Goal: Communication & Community: Answer question/provide support

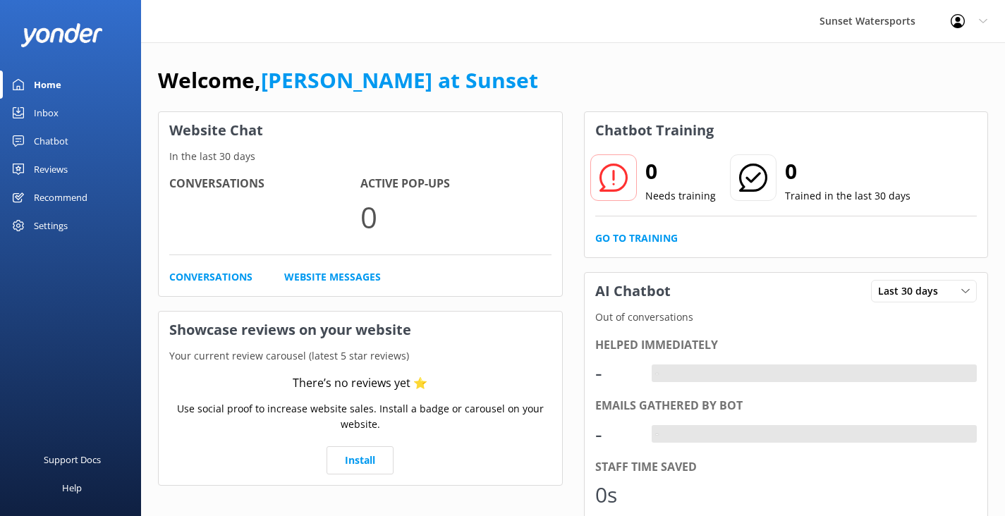
click at [53, 108] on div "Inbox" at bounding box center [46, 113] width 25 height 28
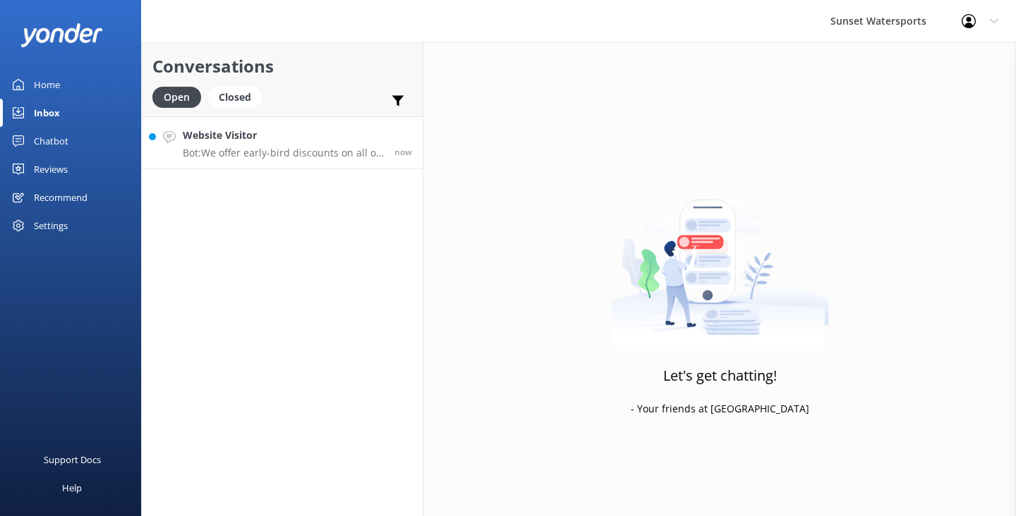
click at [330, 162] on link "Website Visitor Bot: We offer early-bird discounts on all of our morning trips.…" at bounding box center [282, 142] width 281 height 53
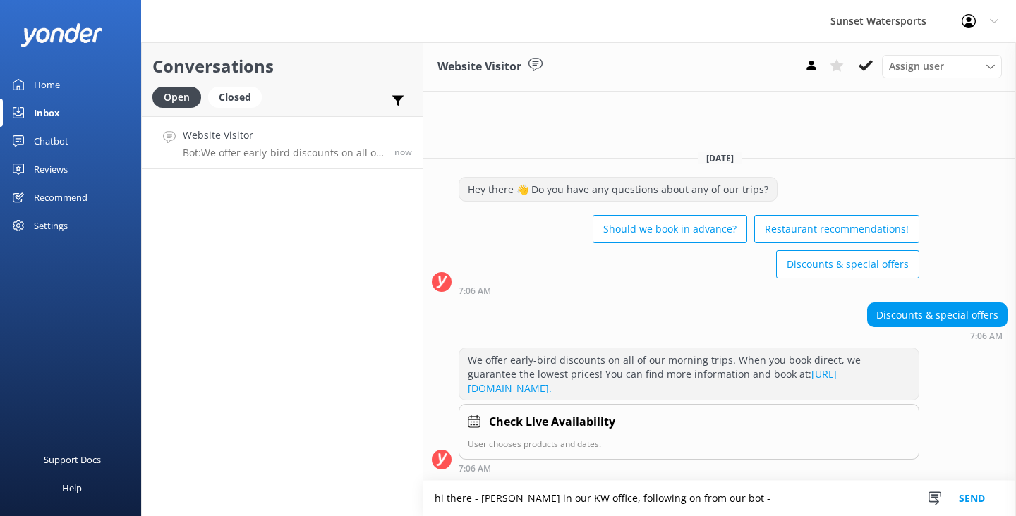
click at [461, 504] on textarea "hi there - [PERSON_NAME] in our KW office, following on from our bot" at bounding box center [719, 498] width 592 height 35
click at [731, 504] on textarea "hi there - [PERSON_NAME] in our KW office, following on from our bot -" at bounding box center [719, 498] width 592 height 35
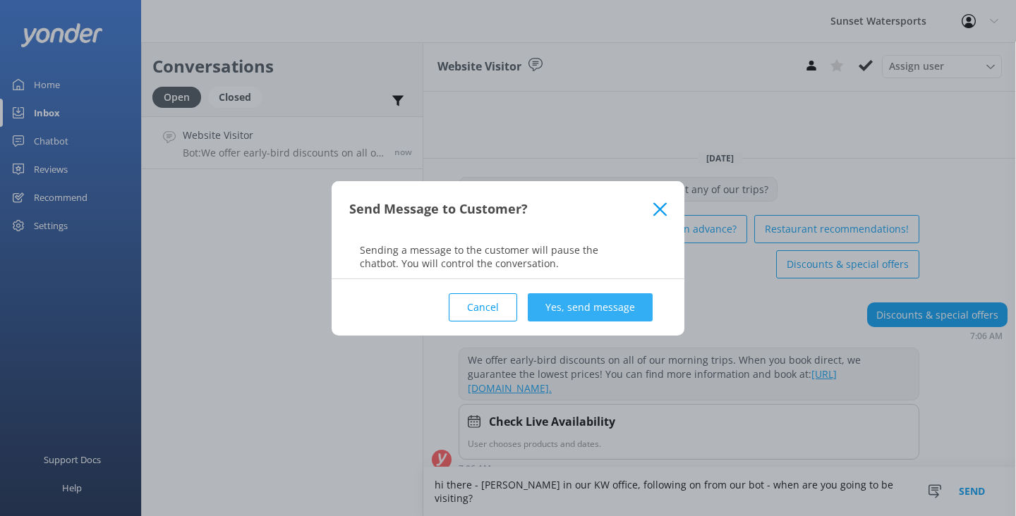
type textarea "hi there - [PERSON_NAME] in our KW office, following on from our bot - when are…"
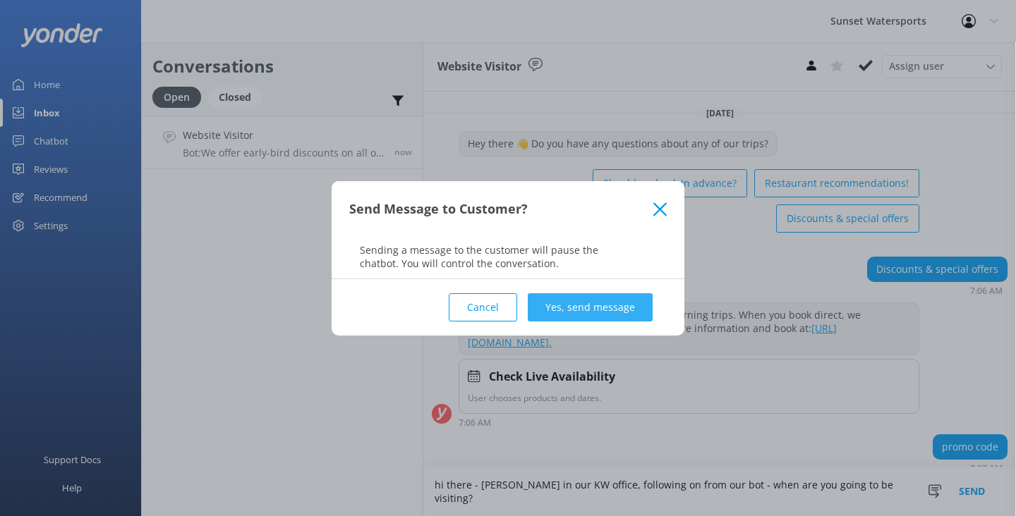
click at [581, 316] on button "Yes, send message" at bounding box center [590, 307] width 125 height 28
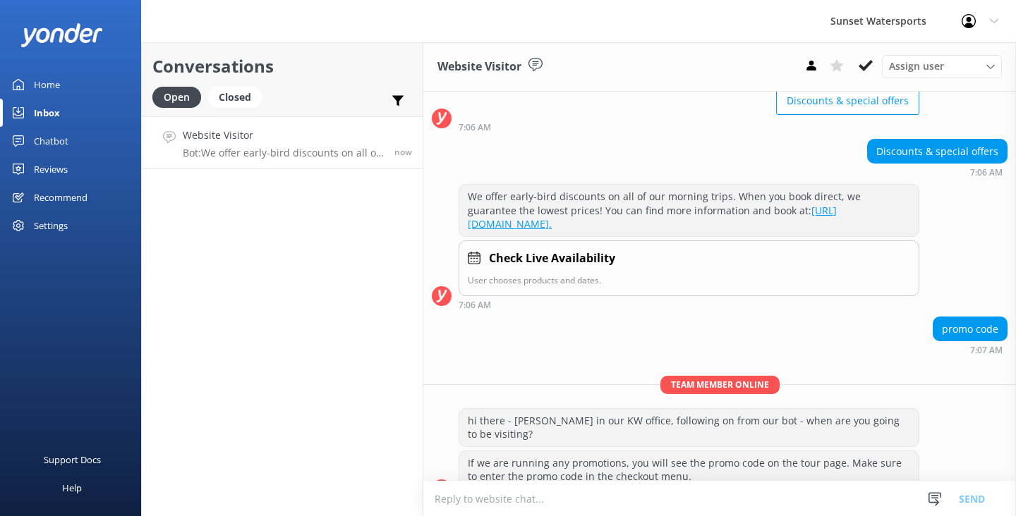
scroll to position [157, 0]
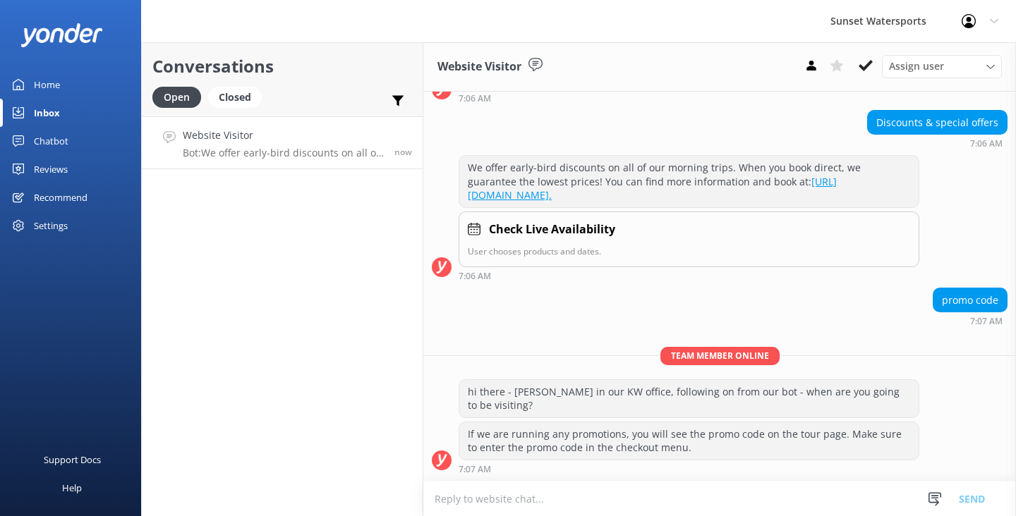
click at [517, 501] on textarea at bounding box center [719, 499] width 592 height 35
type textarea "what trip are you looking to do?"
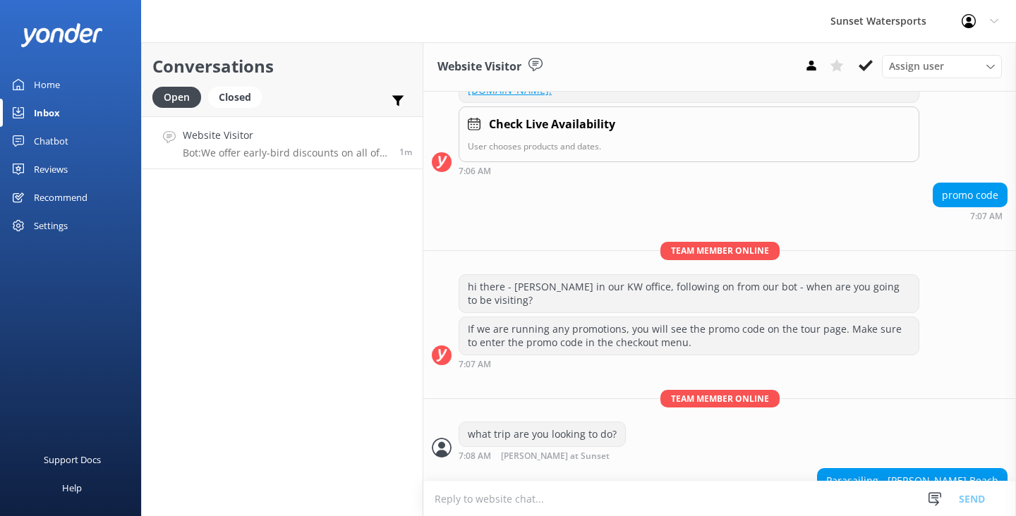
scroll to position [296, 0]
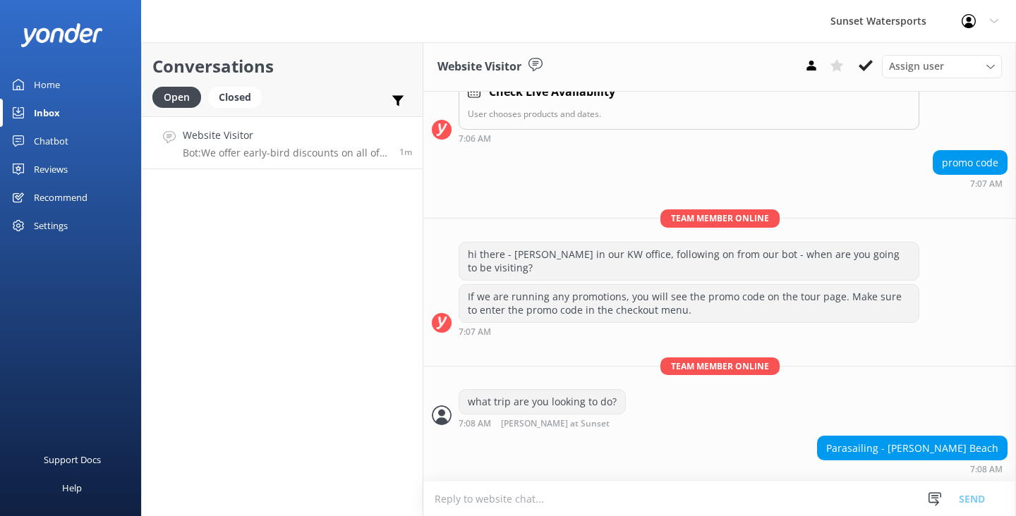
click at [456, 500] on textarea at bounding box center [719, 499] width 592 height 35
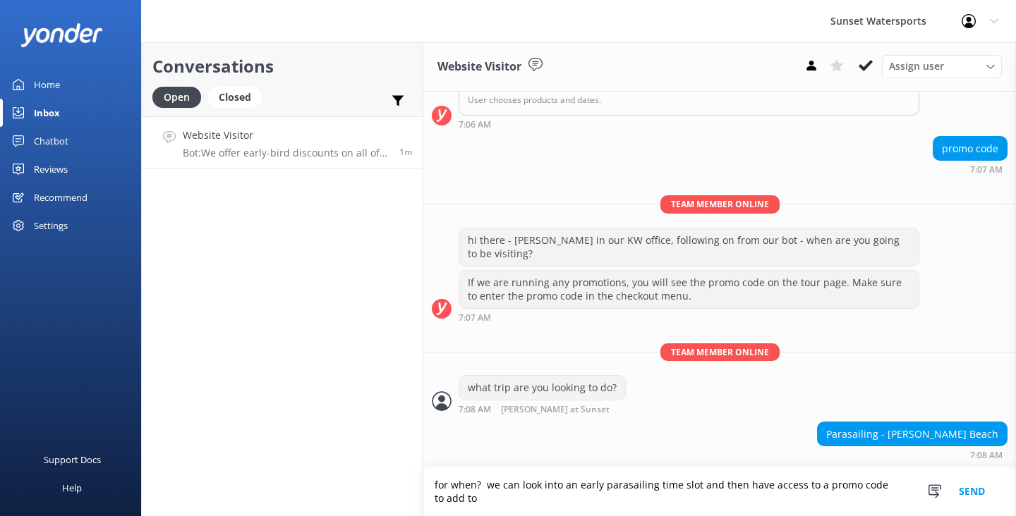
scroll to position [310, 0]
type textarea "for when? we can look into an early parasailing time slot and then have access …"
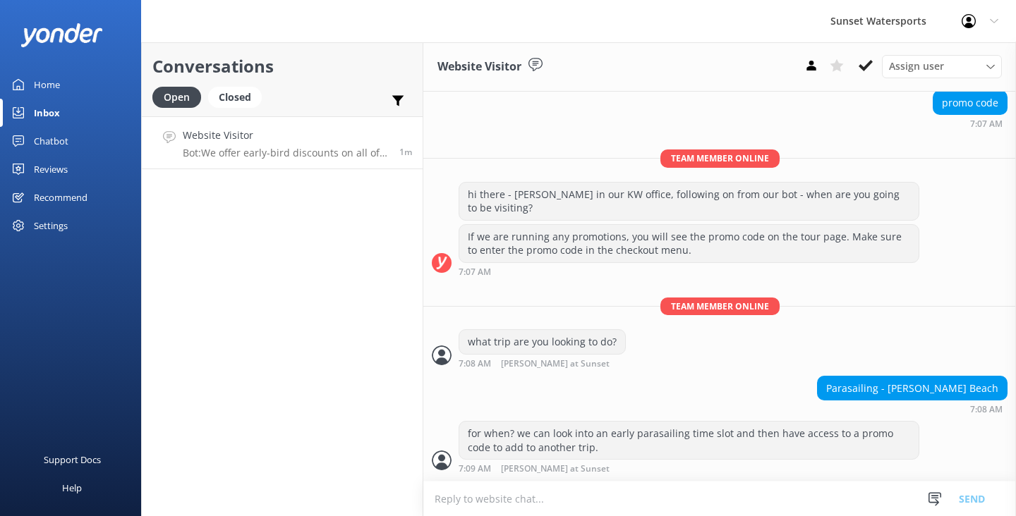
scroll to position [0, 0]
click at [466, 498] on textarea at bounding box center [719, 499] width 592 height 35
type textarea "a"
type textarea "and how many in your group?"
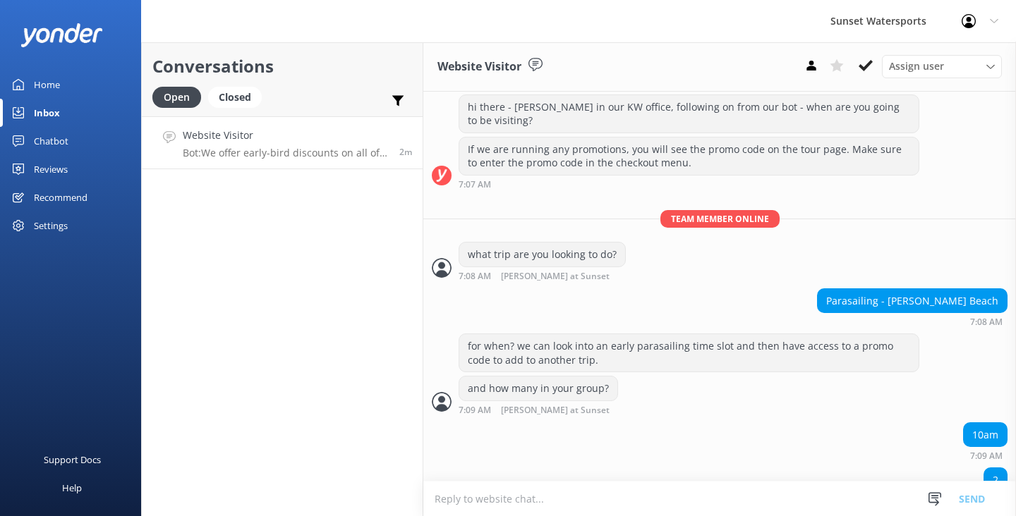
scroll to position [475, 0]
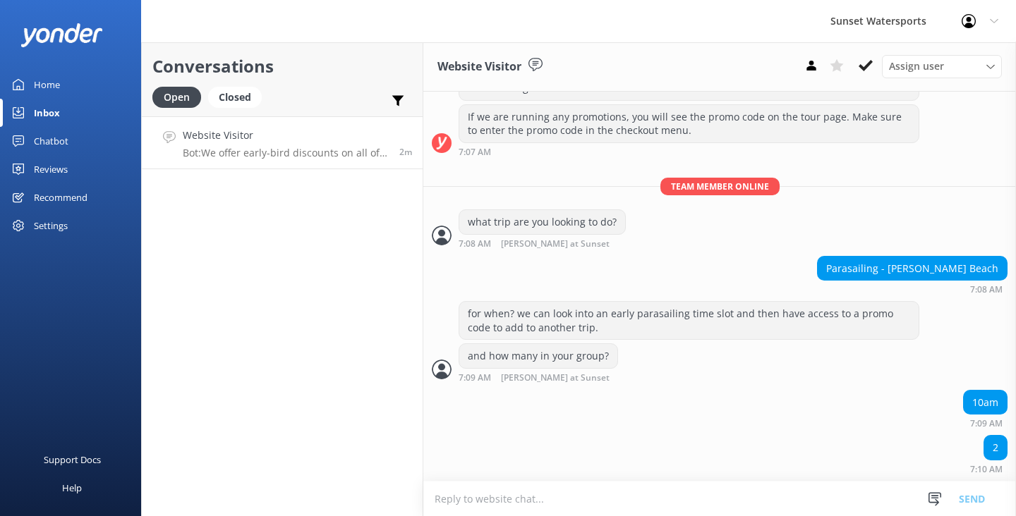
click at [473, 490] on textarea at bounding box center [719, 499] width 592 height 35
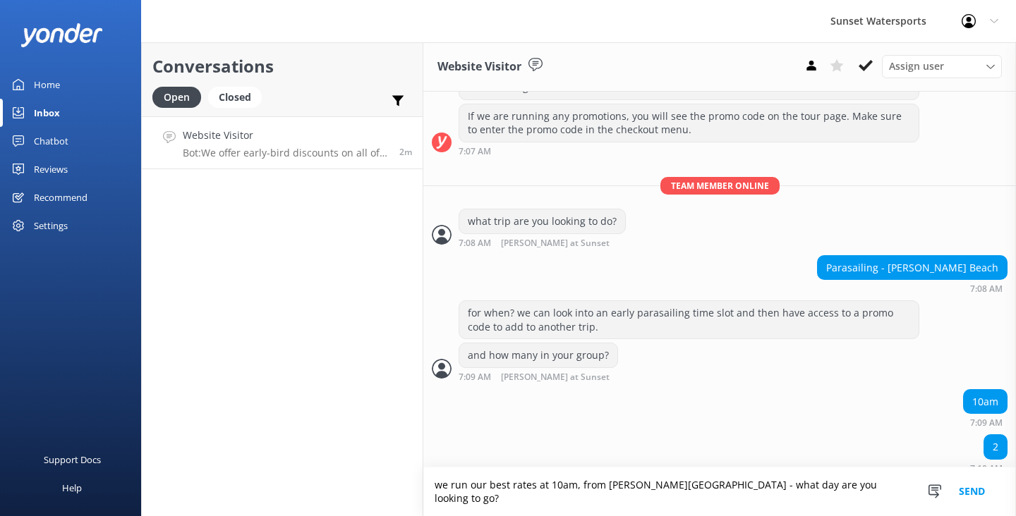
type textarea "we run our best rates at 10am, from [PERSON_NAME][GEOGRAPHIC_DATA] - what day a…"
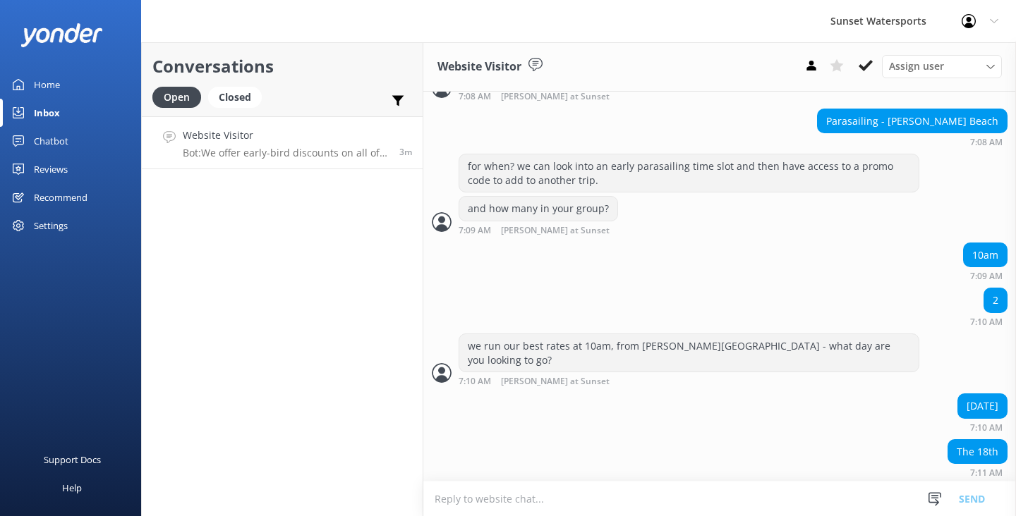
scroll to position [612, 0]
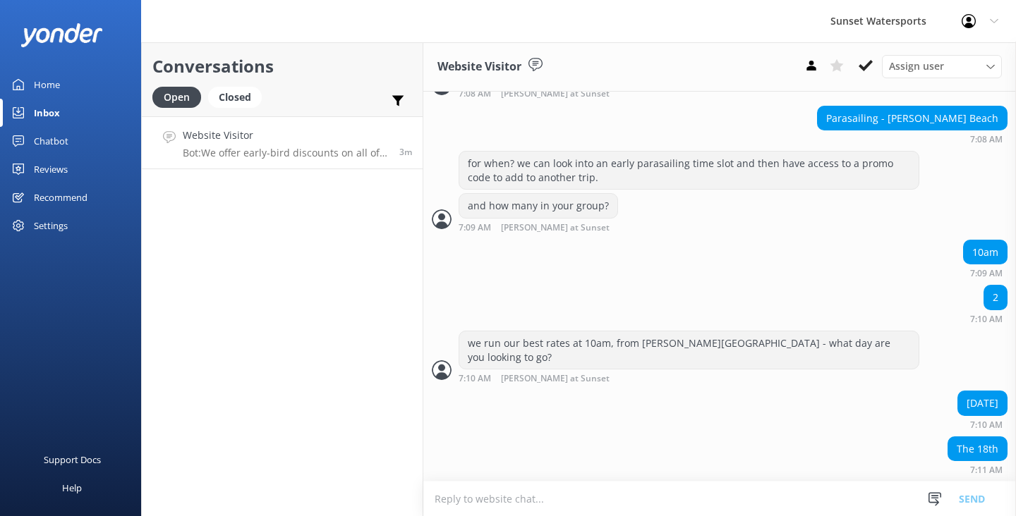
click at [446, 496] on textarea at bounding box center [719, 499] width 592 height 35
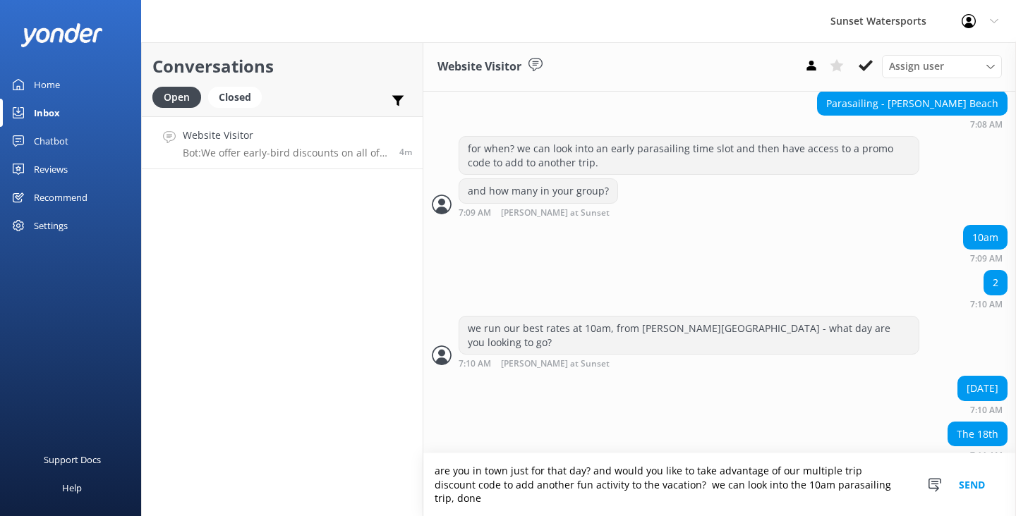
scroll to position [626, 0]
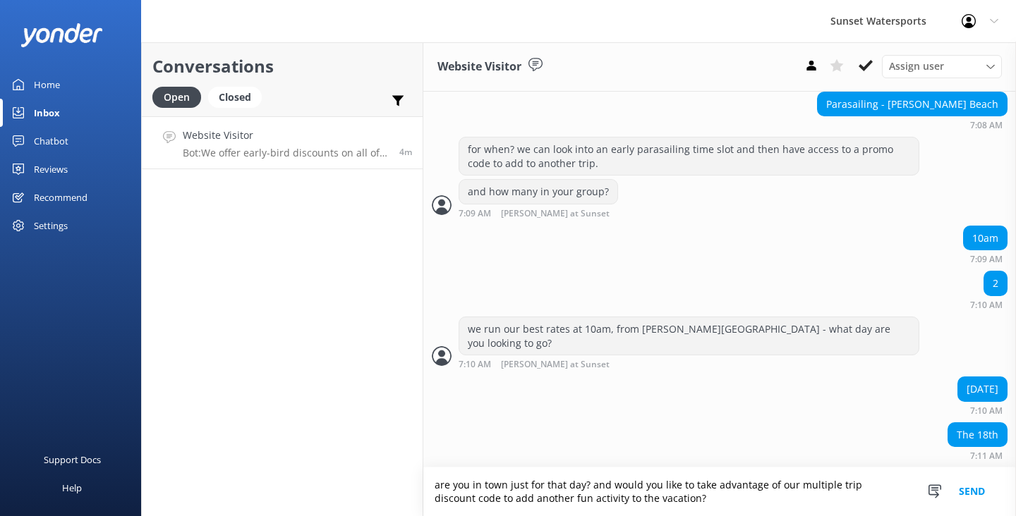
type textarea "are you in town just for that day? and would you like to take advantage of our …"
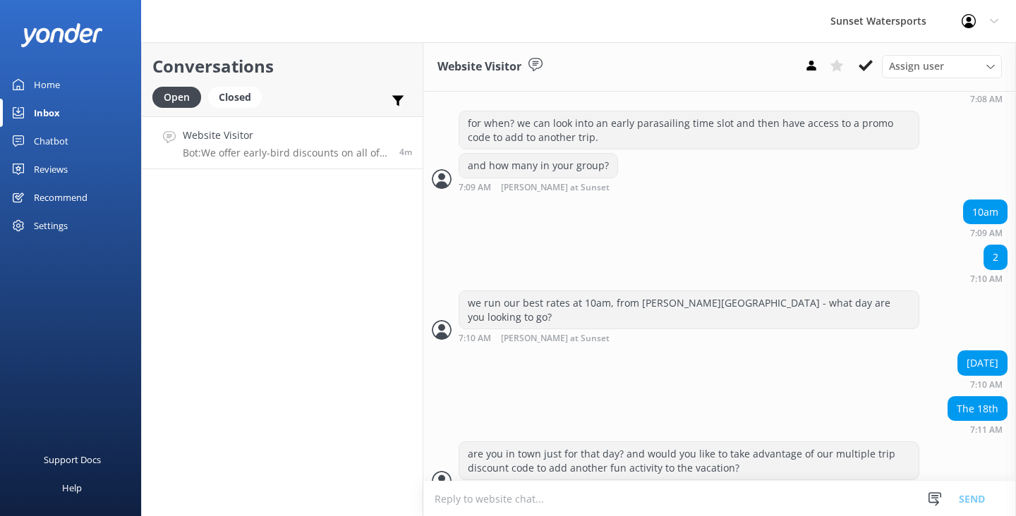
scroll to position [672, 0]
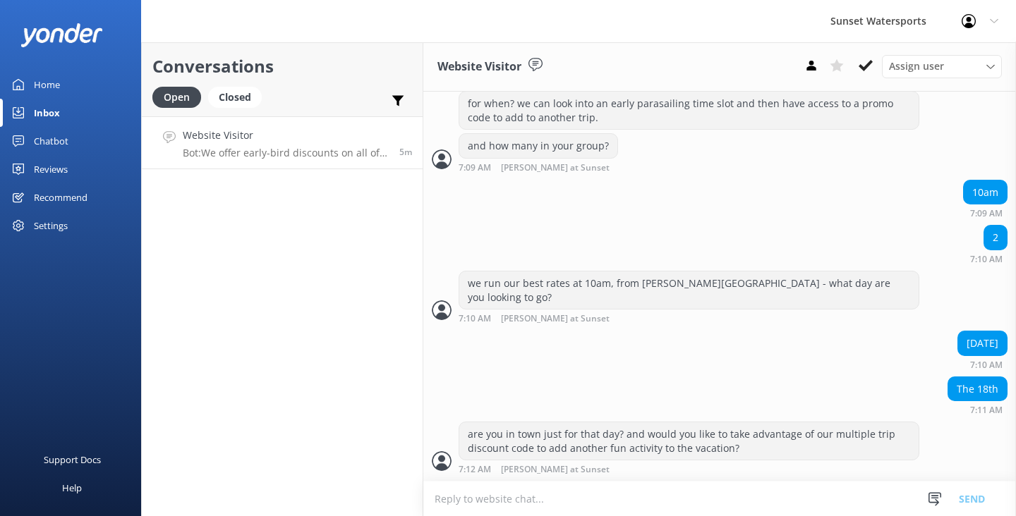
click at [463, 500] on textarea at bounding box center [719, 499] width 592 height 35
type textarea "o"
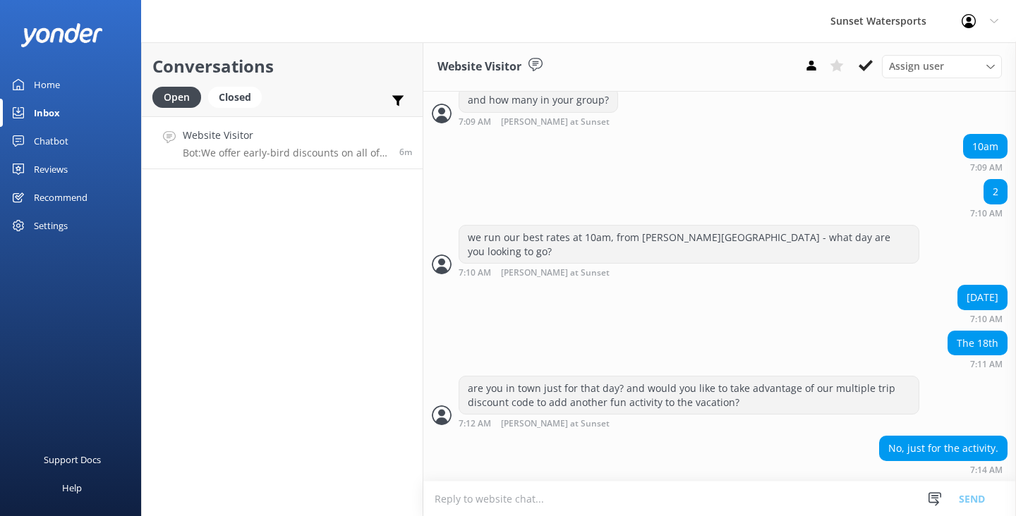
click at [455, 498] on textarea at bounding box center [719, 499] width 592 height 35
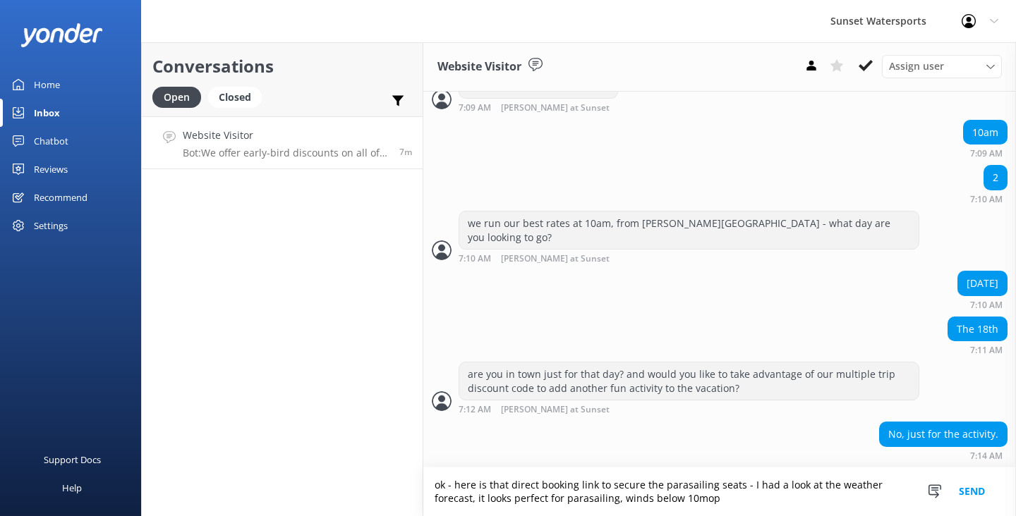
scroll to position [765, 0]
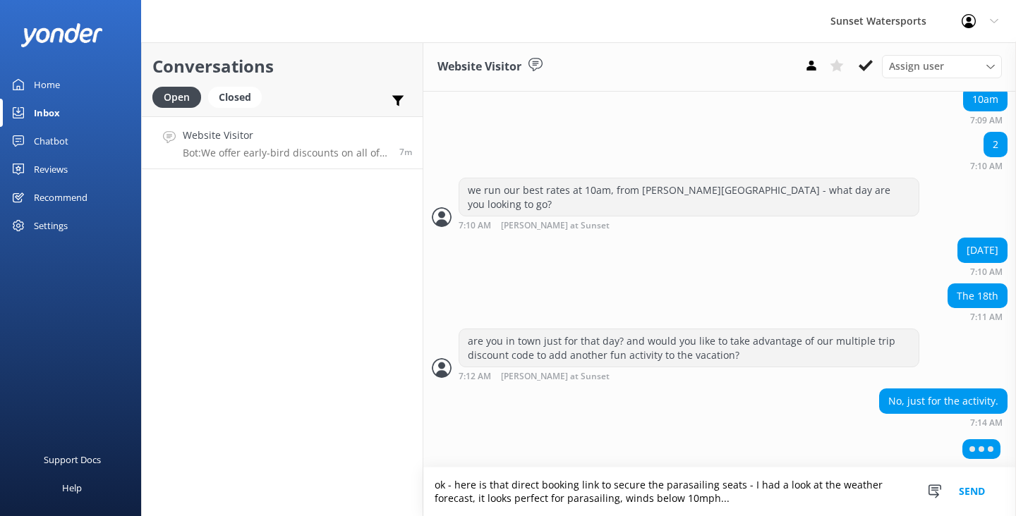
type textarea "ok - here is that direct booking link to secure the parasailing seats - I had a…"
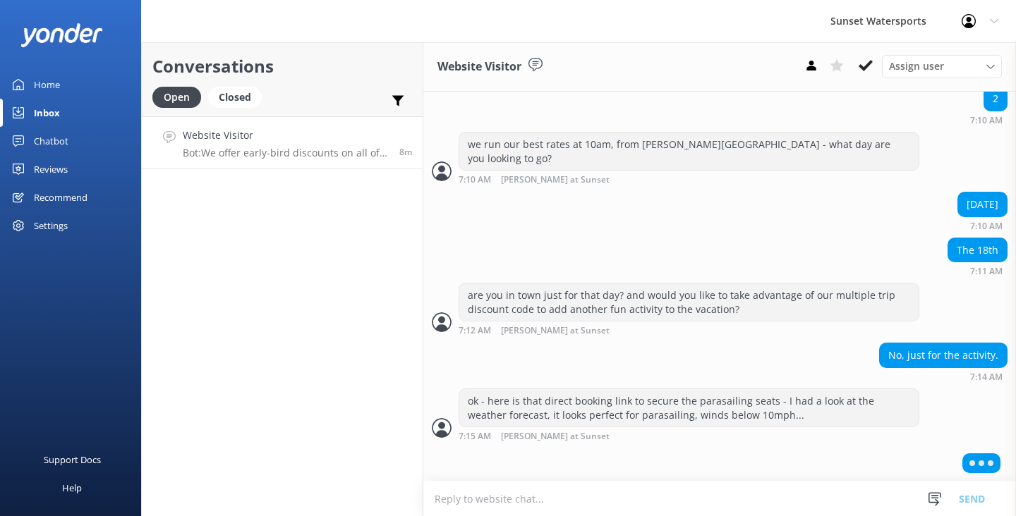
scroll to position [778, 0]
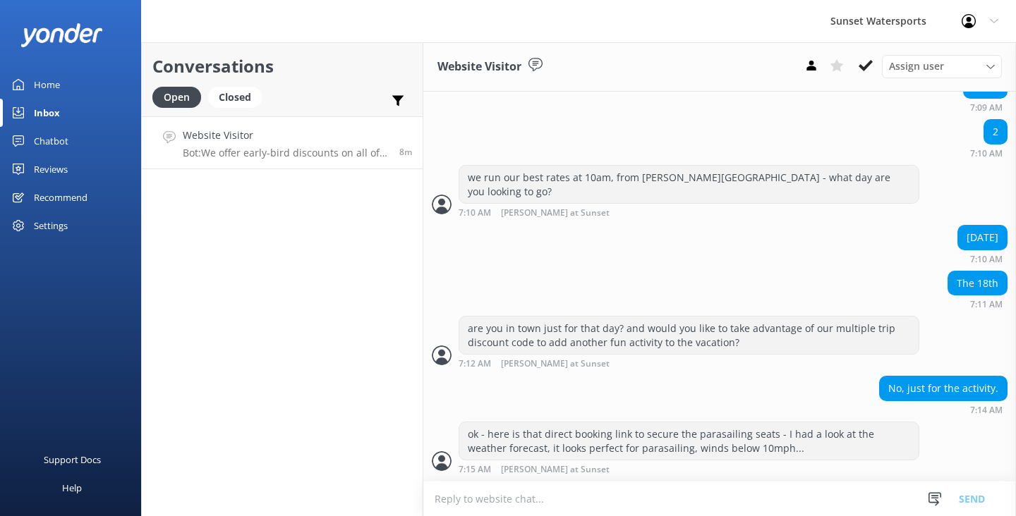
click at [474, 487] on textarea at bounding box center [719, 499] width 592 height 35
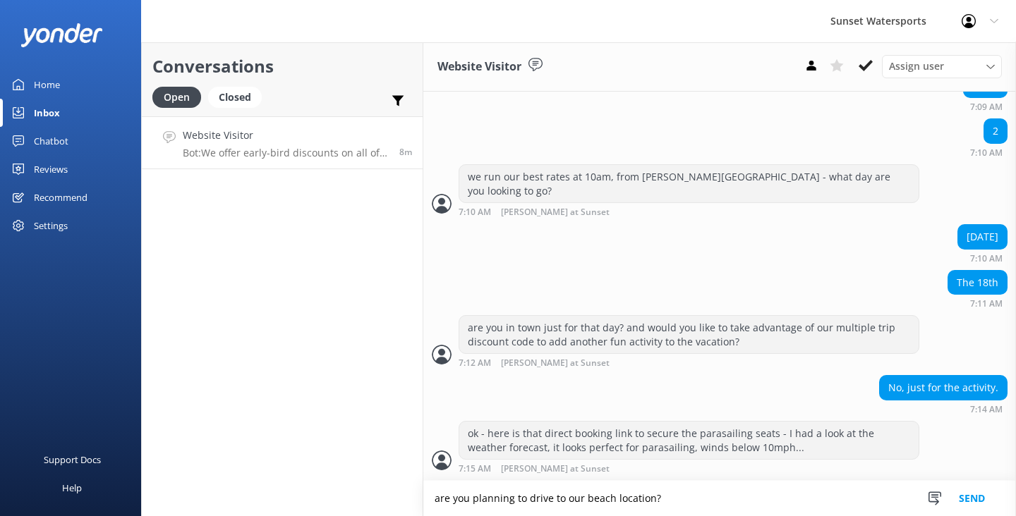
type textarea "are you planning to drive to our beach location?"
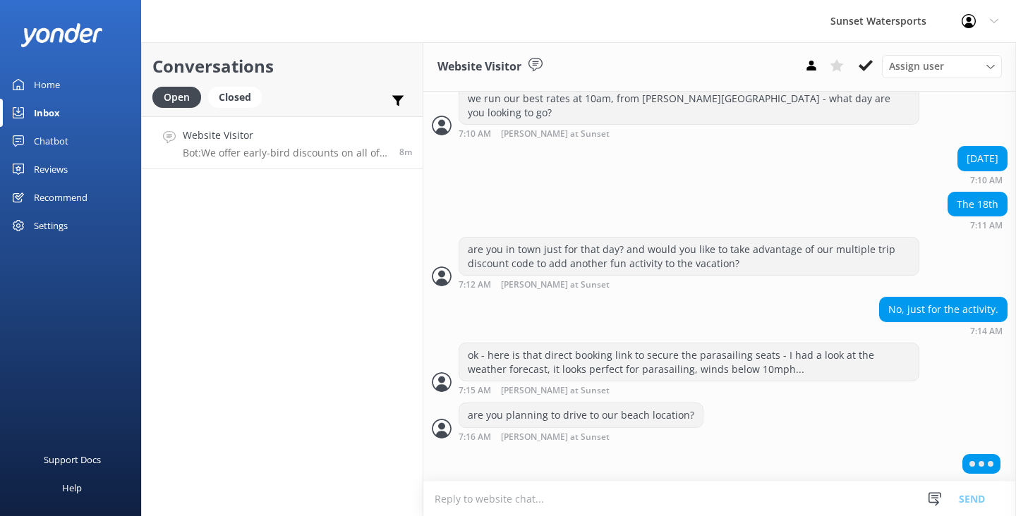
scroll to position [824, 0]
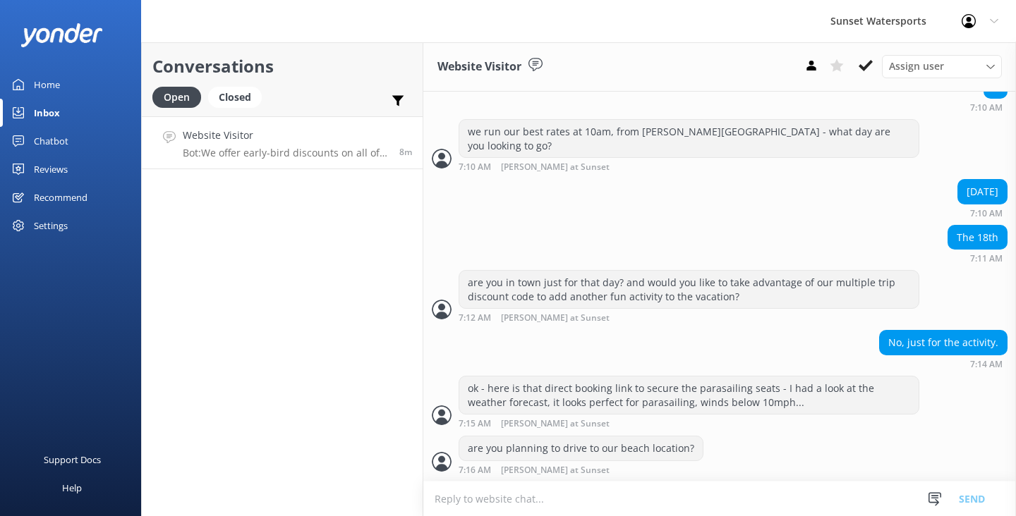
click at [455, 491] on textarea at bounding box center [719, 499] width 592 height 35
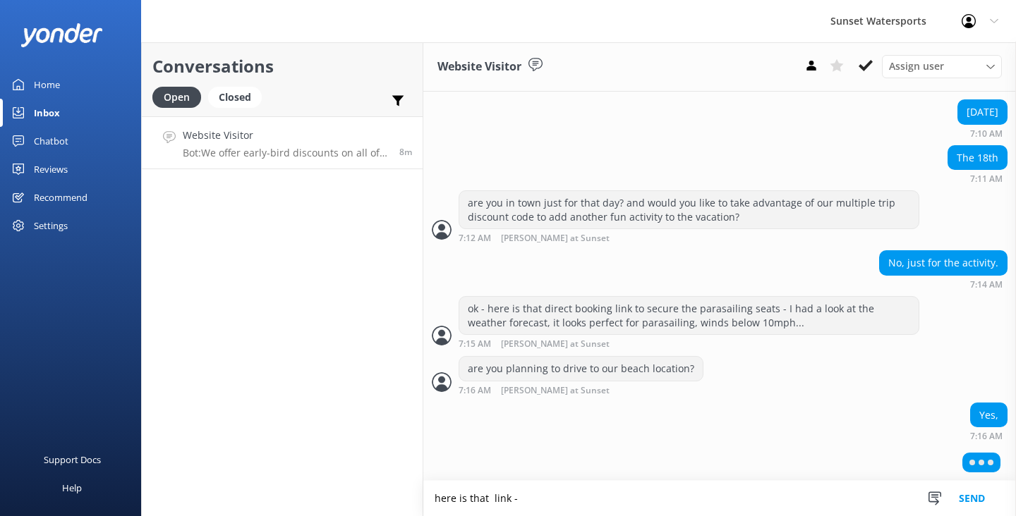
paste textarea "[URL][DOMAIN_NAME]"
type textarea "here is that link - [URL][DOMAIN_NAME]"
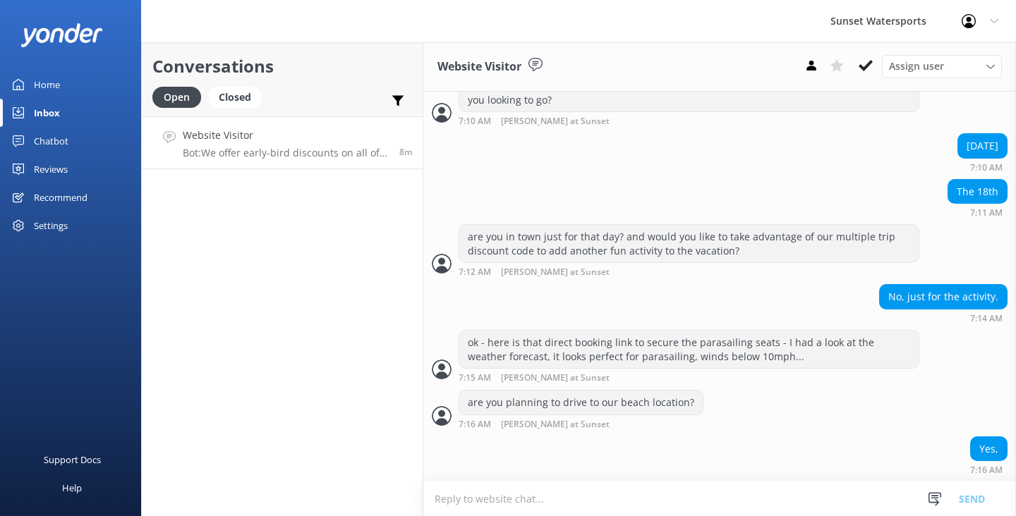
scroll to position [944, 0]
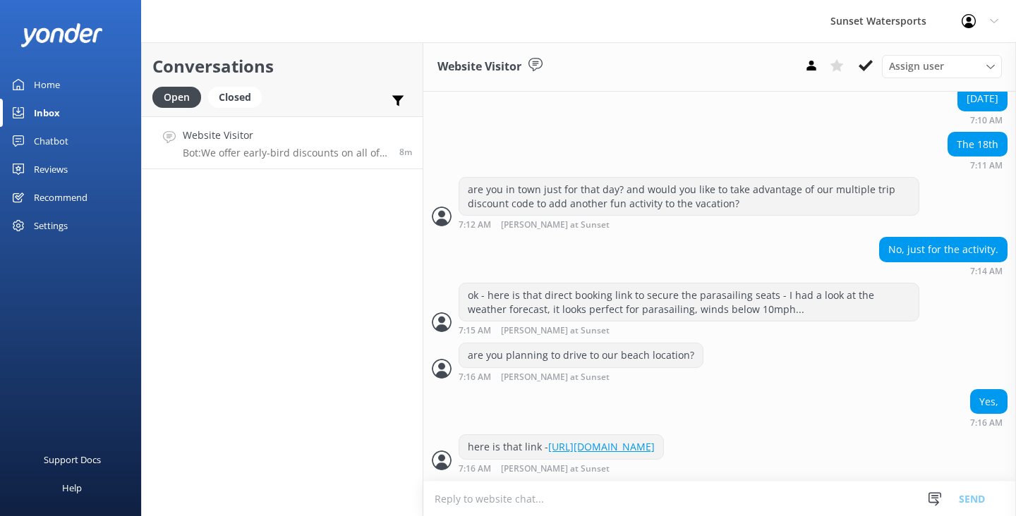
click at [444, 498] on textarea at bounding box center [719, 499] width 592 height 35
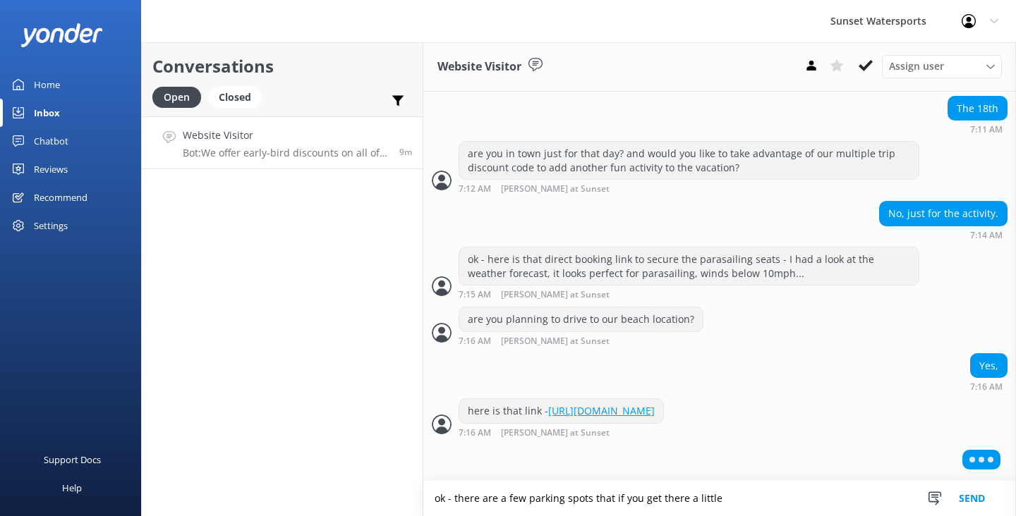
scroll to position [944, 0]
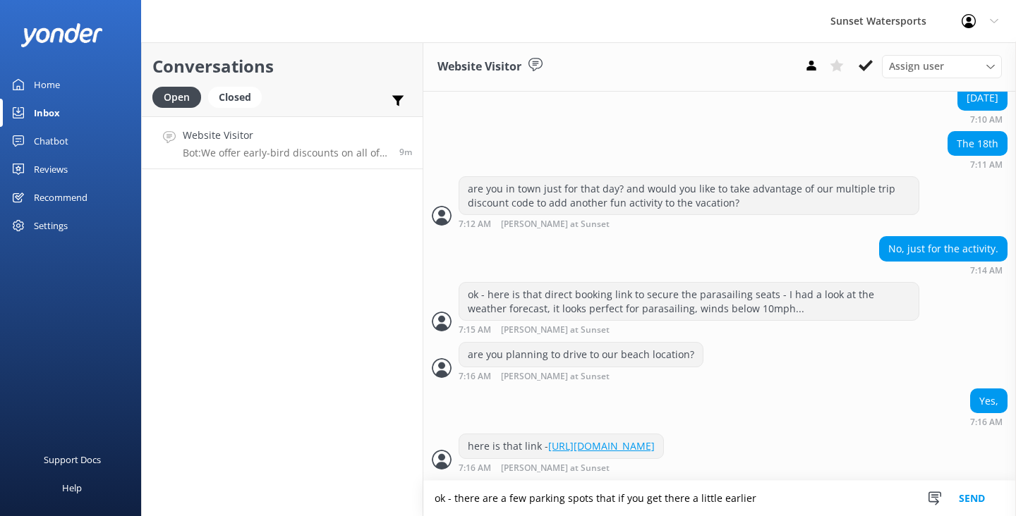
click at [527, 499] on textarea "ok - there are a few parking spots that if you get there a little earlier" at bounding box center [719, 498] width 592 height 35
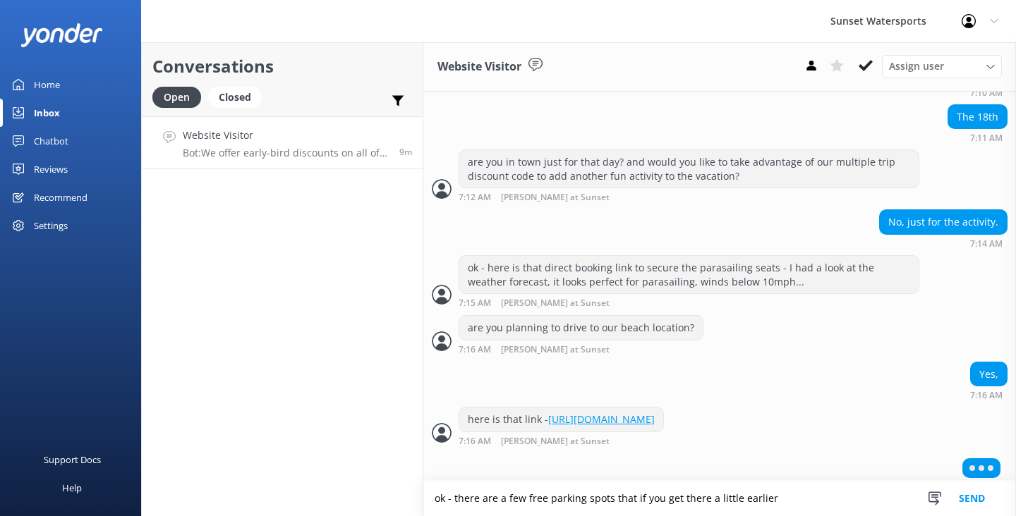
scroll to position [978, 0]
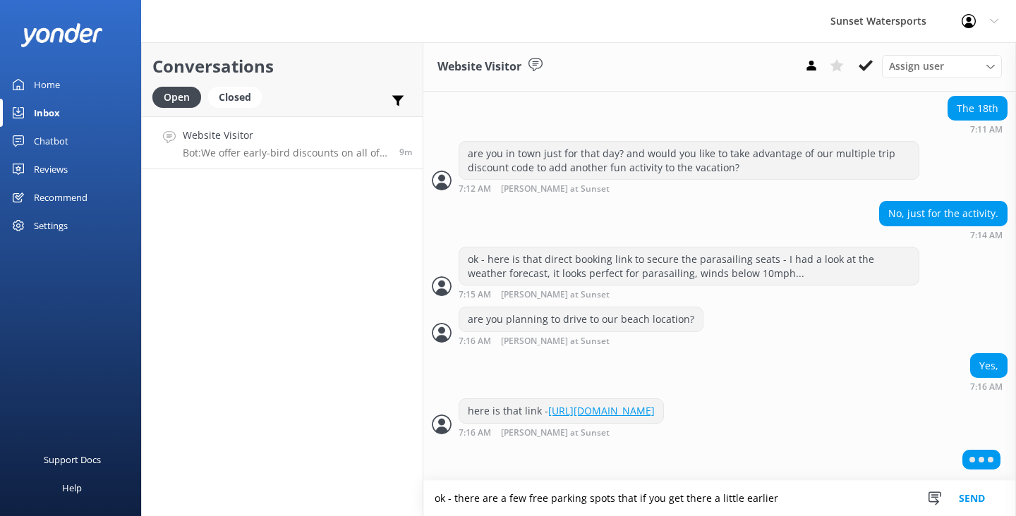
click at [779, 499] on textarea "ok - there are a few free parking spots that if you get there a little earlier" at bounding box center [719, 498] width 592 height 35
type textarea "ok - there are a few free parking spots that if you get there a little earlier,…"
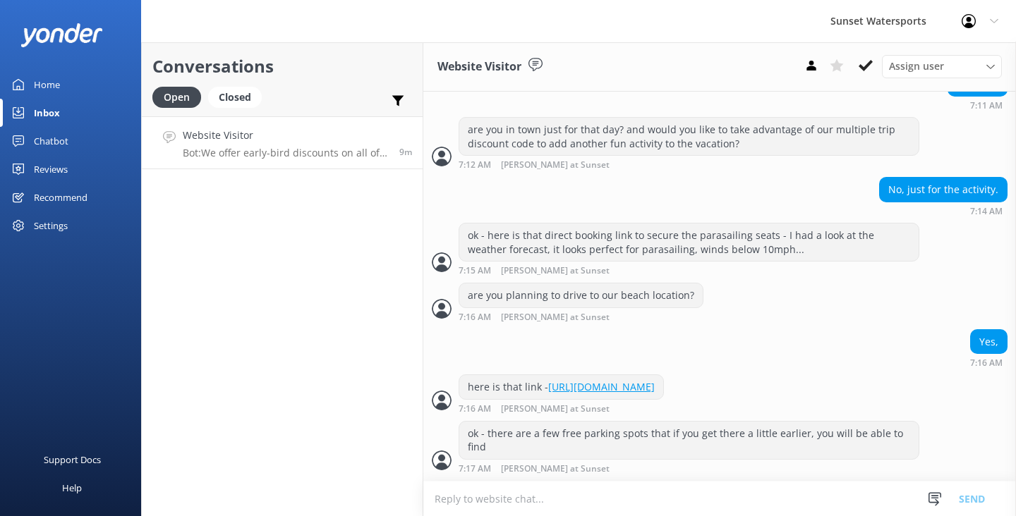
scroll to position [1004, 0]
click at [477, 494] on textarea at bounding box center [719, 499] width 592 height 35
type textarea "l"
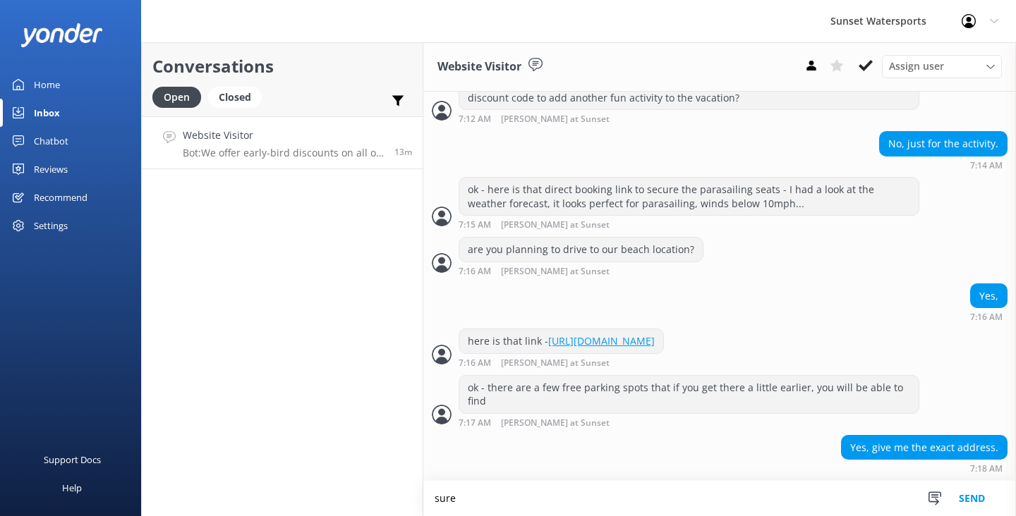
scroll to position [1049, 0]
click at [810, 504] on textarea "sure - let me know when that link has been completed so I can double check" at bounding box center [719, 498] width 592 height 35
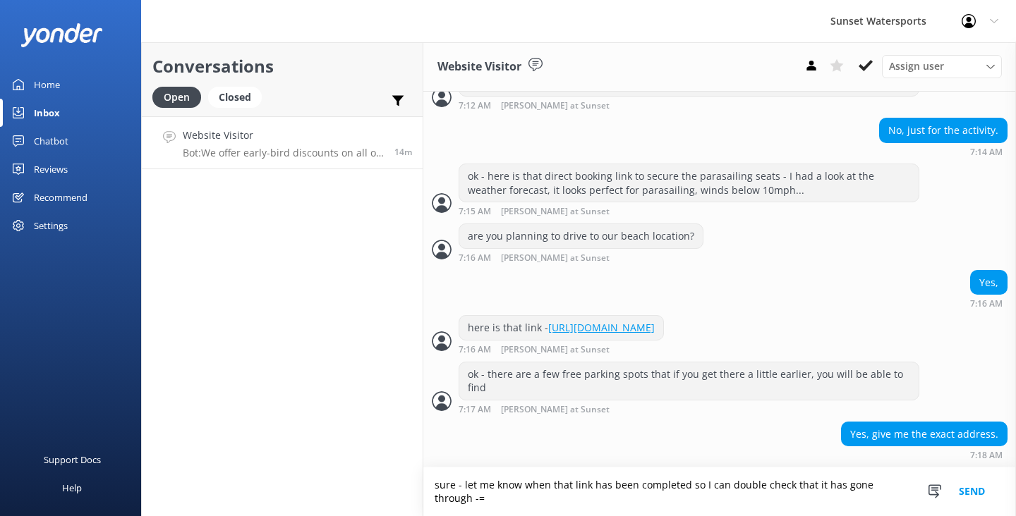
scroll to position [1063, 0]
type textarea "sure - let me know when that link has been completed so I can double check that…"
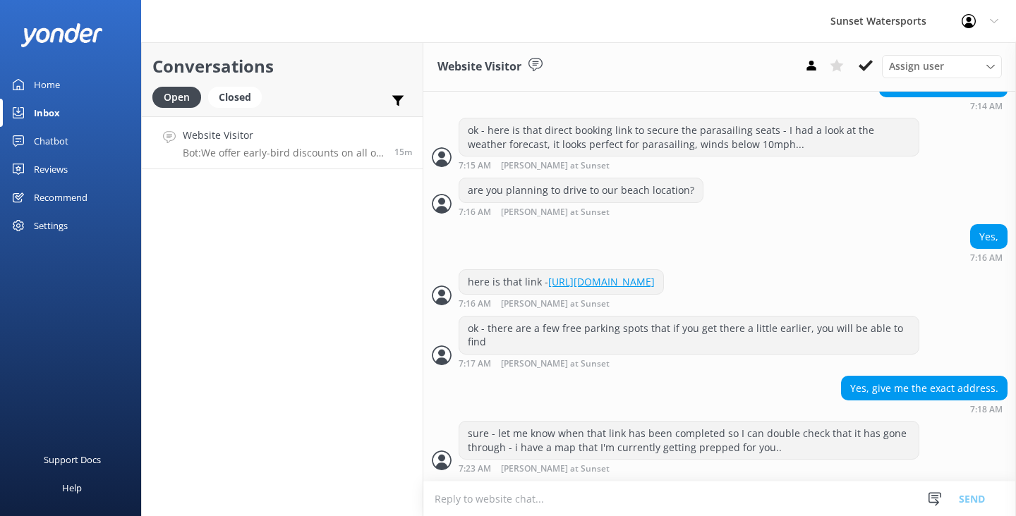
scroll to position [1109, 0]
click at [481, 501] on textarea at bounding box center [719, 499] width 592 height 35
type textarea "i"
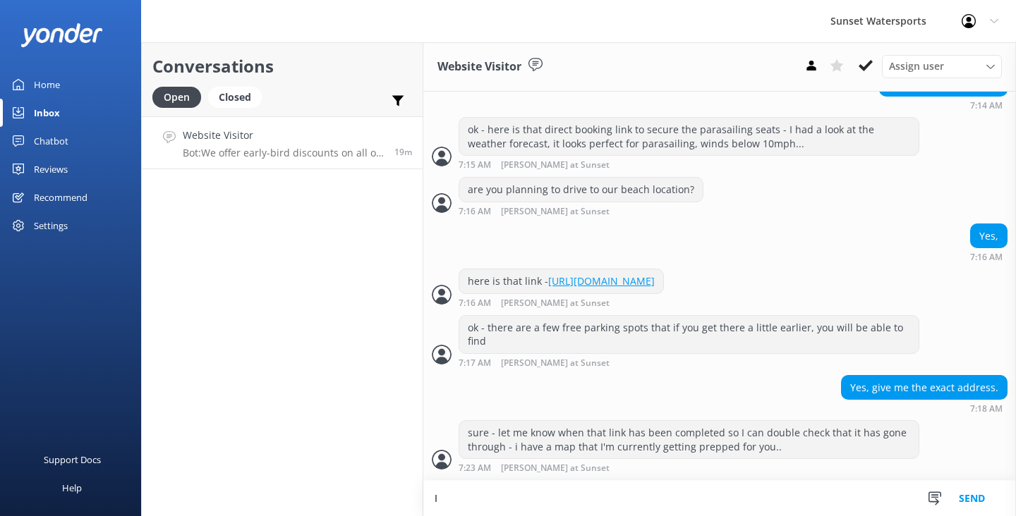
scroll to position [1109, 0]
paste textarea "Booking #306041769"
type textarea "I see your booking - Booking #306041769"
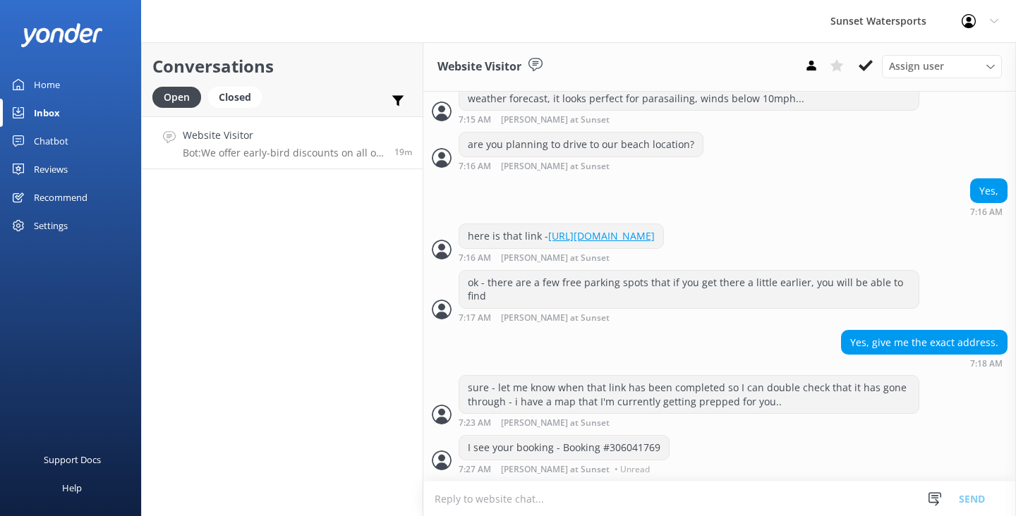
scroll to position [1155, 0]
click at [927, 497] on icon at bounding box center [934, 499] width 14 height 14
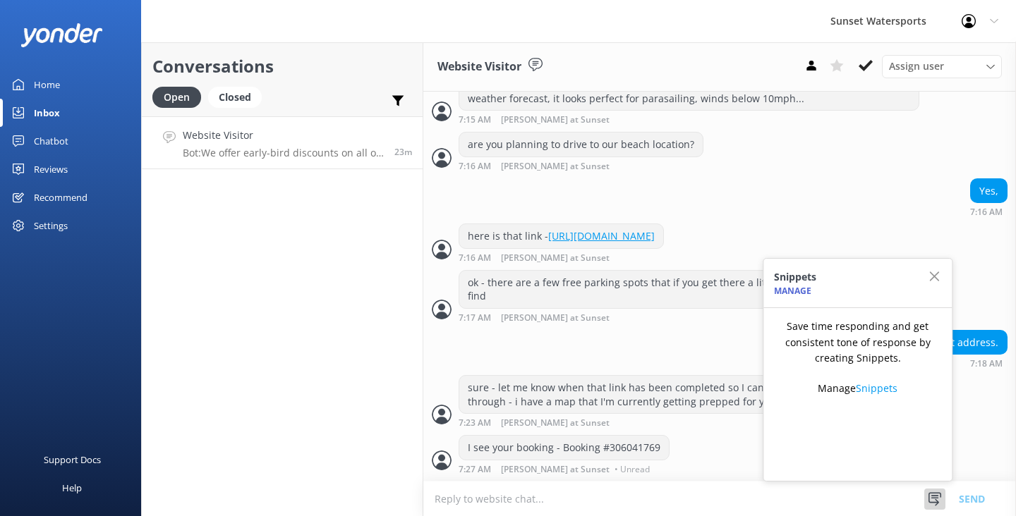
click at [541, 502] on textarea at bounding box center [719, 499] width 592 height 35
click at [933, 276] on use "button" at bounding box center [934, 277] width 10 height 10
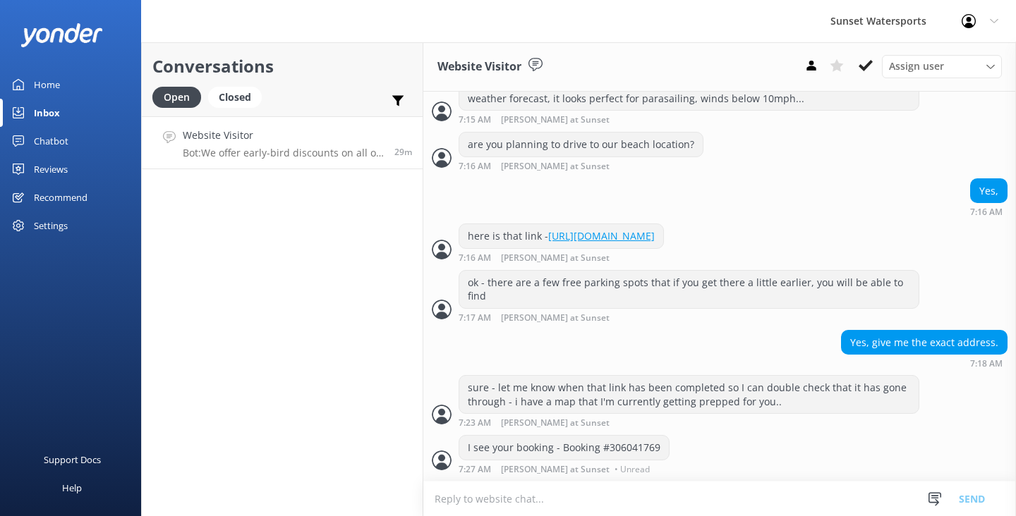
click at [458, 499] on textarea at bounding box center [719, 499] width 592 height 35
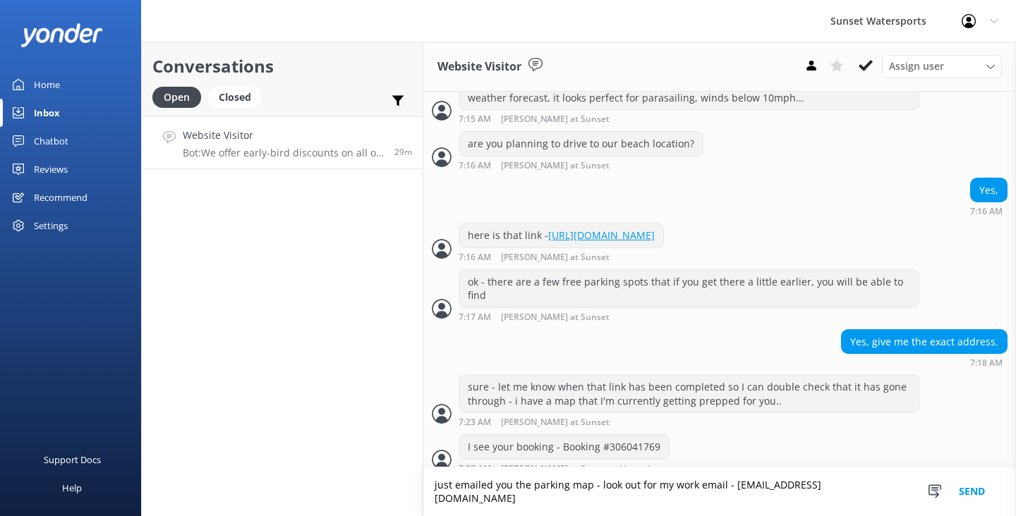
type textarea "just emailed you the parking map - look out for my work email - [EMAIL_ADDRESS]…"
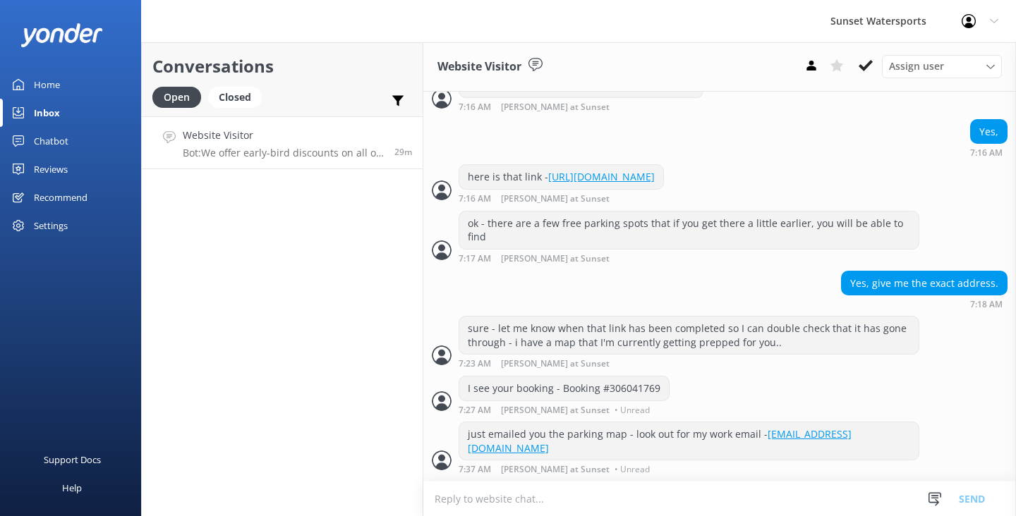
scroll to position [1214, 0]
click at [868, 71] on icon at bounding box center [865, 66] width 14 height 14
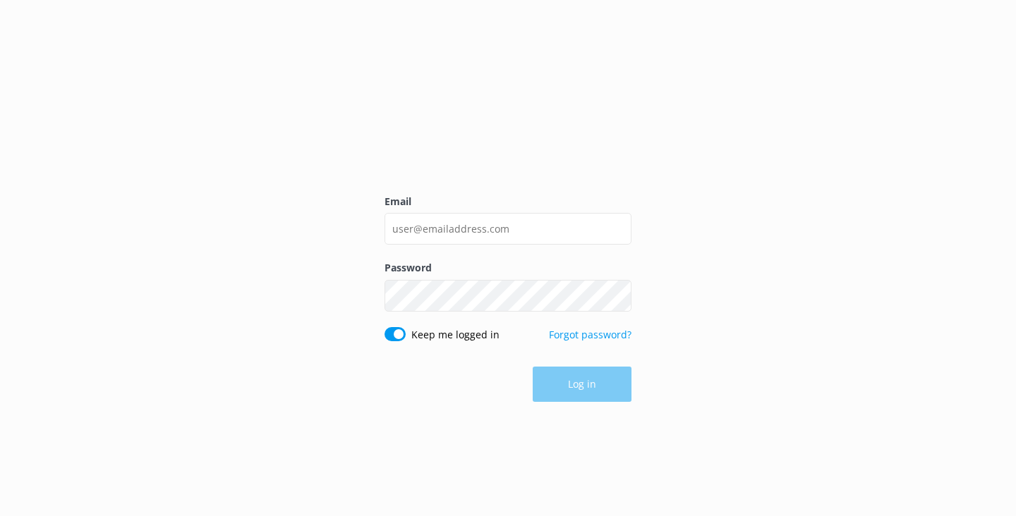
click at [273, 153] on div "Email Password Show password Keep me logged in Forgot password? Log in" at bounding box center [508, 258] width 1016 height 516
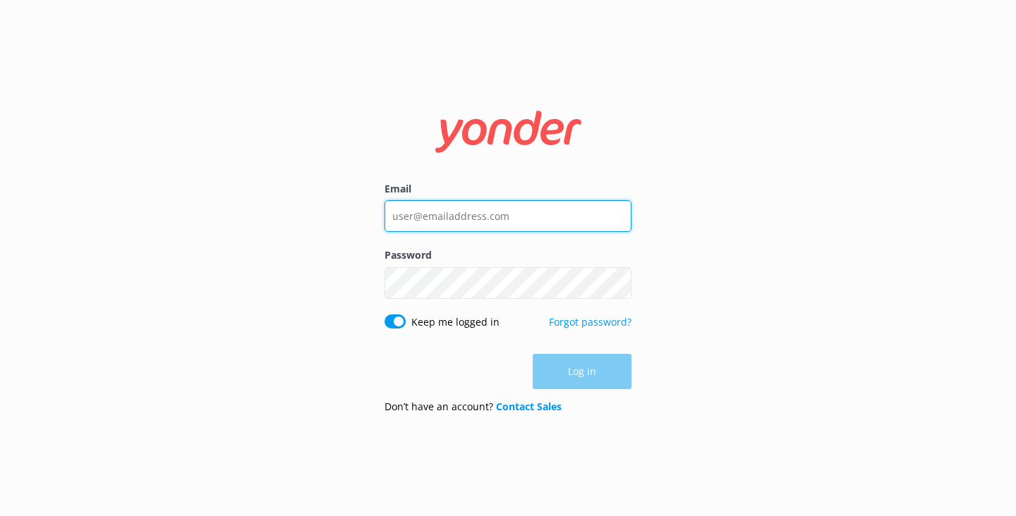
type input "[EMAIL_ADDRESS][DOMAIN_NAME]"
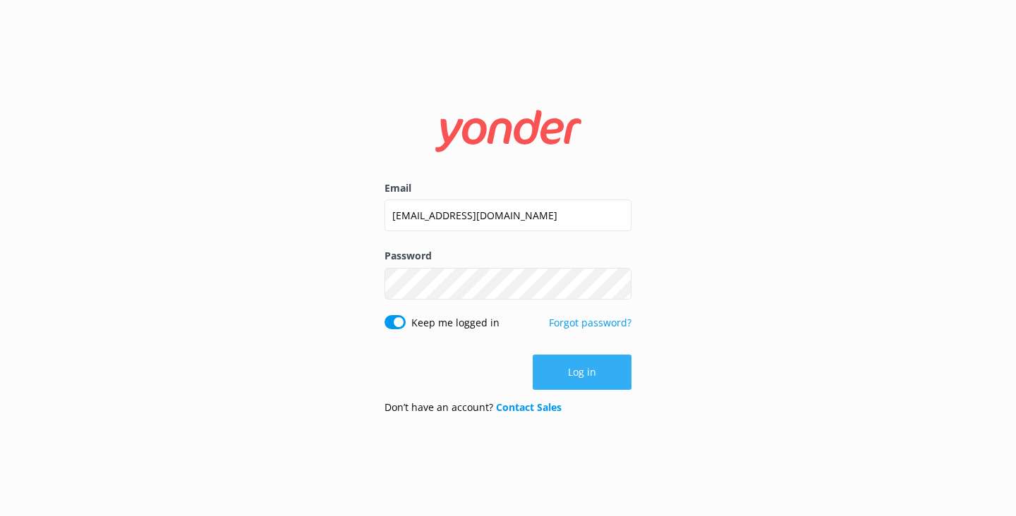
click at [571, 366] on button "Log in" at bounding box center [581, 372] width 99 height 35
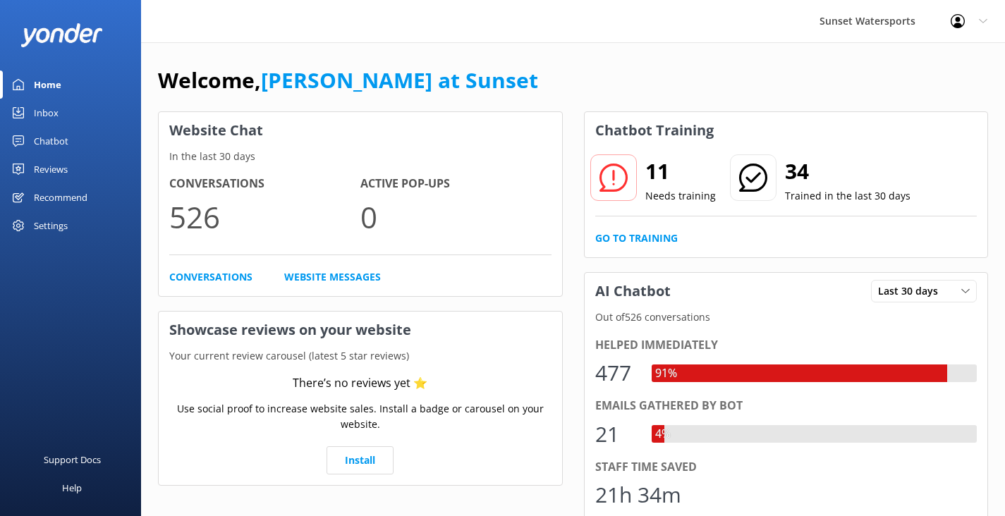
click at [45, 115] on div "Inbox" at bounding box center [46, 113] width 25 height 28
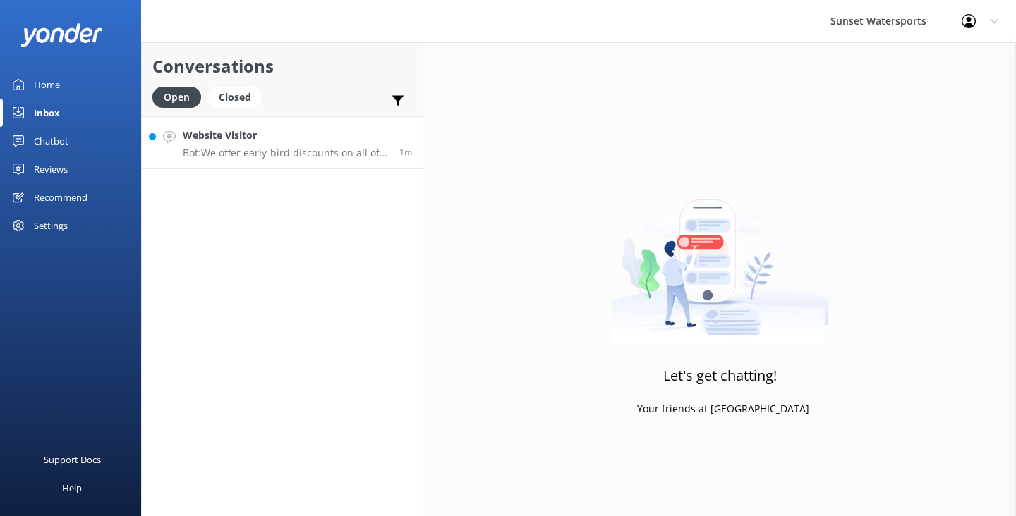
click at [322, 153] on p "Bot: We offer early-bird discounts on all of our morning trips. When you book d…" at bounding box center [286, 153] width 206 height 13
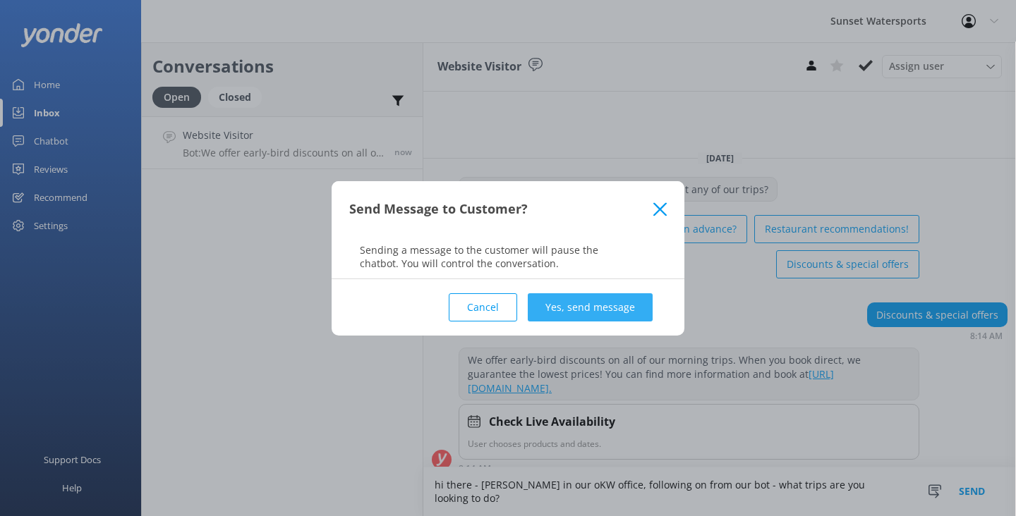
type textarea "hi there - [PERSON_NAME] in our oKW office, following on from our bot - what tr…"
click at [602, 299] on button "Yes, send message" at bounding box center [590, 307] width 125 height 28
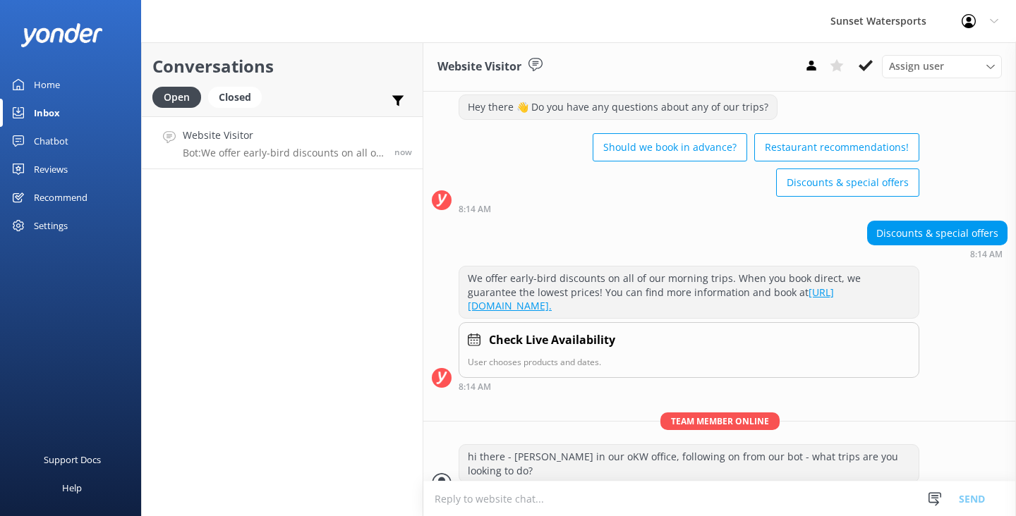
scroll to position [69, 0]
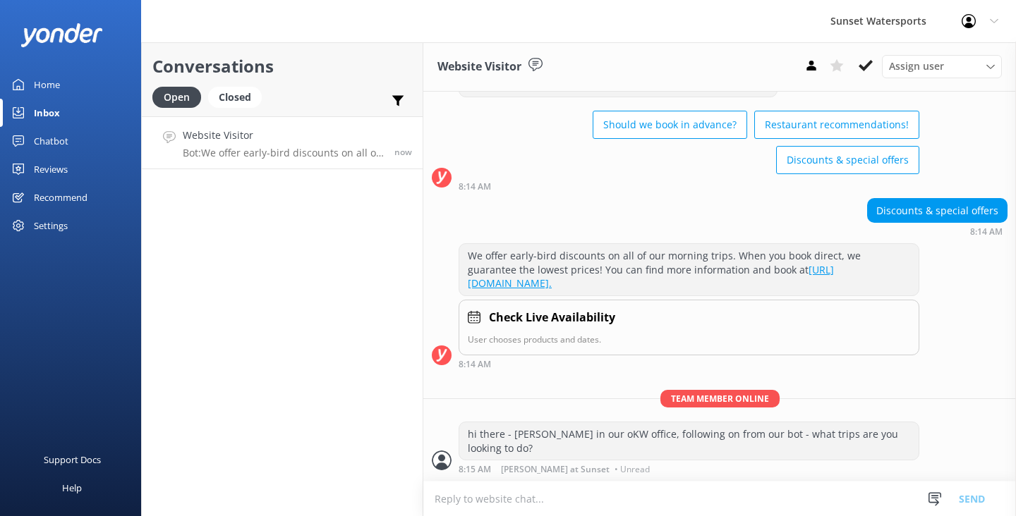
click at [474, 502] on textarea at bounding box center [719, 499] width 592 height 35
type textarea "I can help with multiple trip savings for our best combo prices"
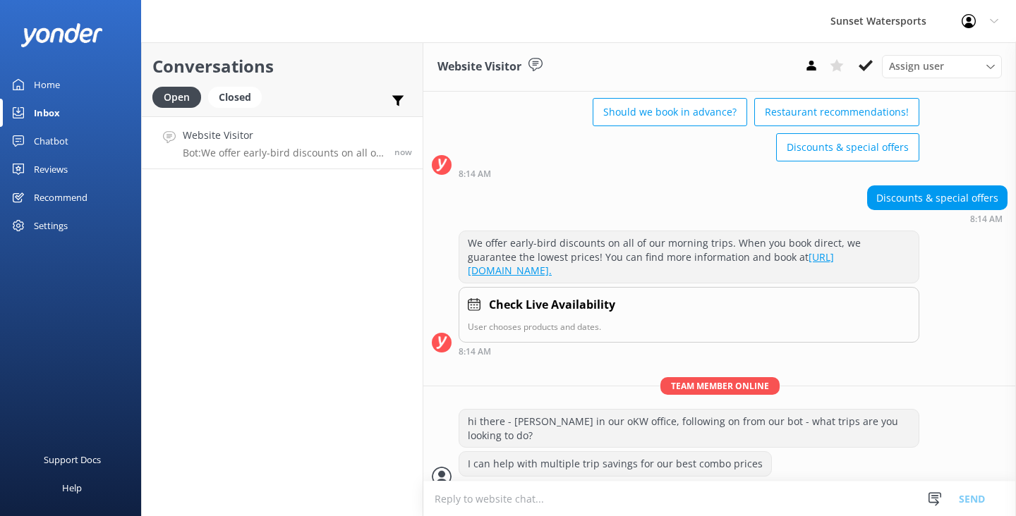
scroll to position [98, 0]
